Goal: Find specific page/section: Find specific page/section

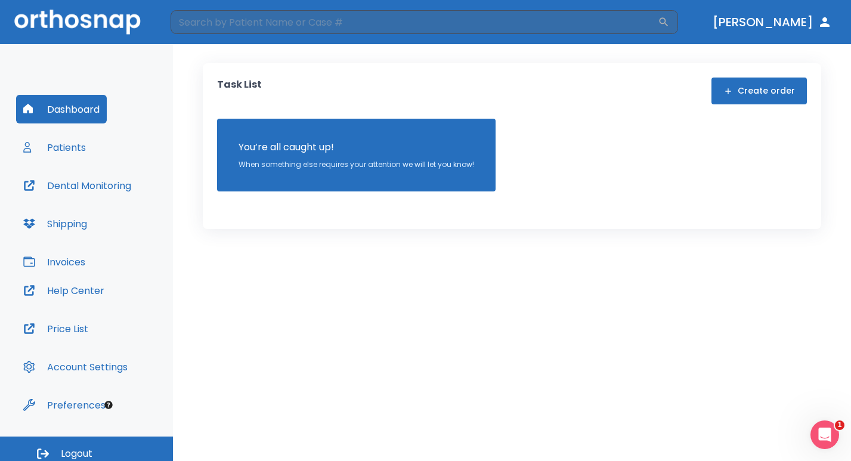
click at [70, 145] on button "Patients" at bounding box center [54, 147] width 77 height 29
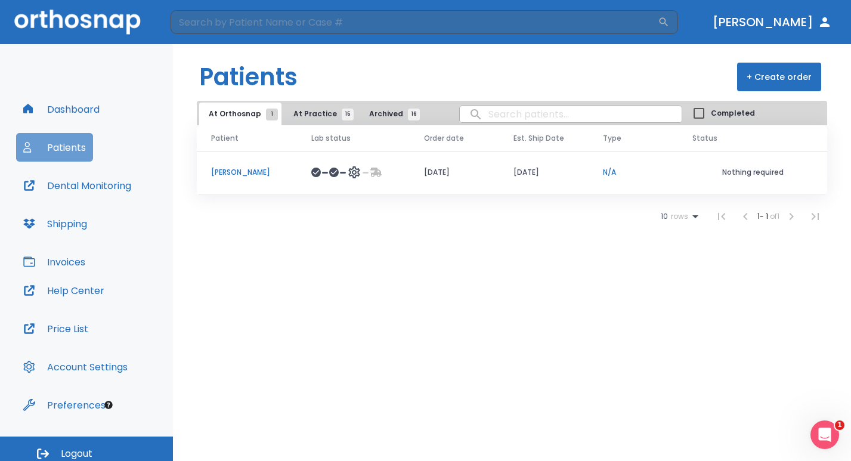
click at [72, 146] on button "Patients" at bounding box center [54, 147] width 77 height 29
click at [60, 144] on button "Patients" at bounding box center [54, 147] width 77 height 29
